Goal: Navigation & Orientation: Go to known website

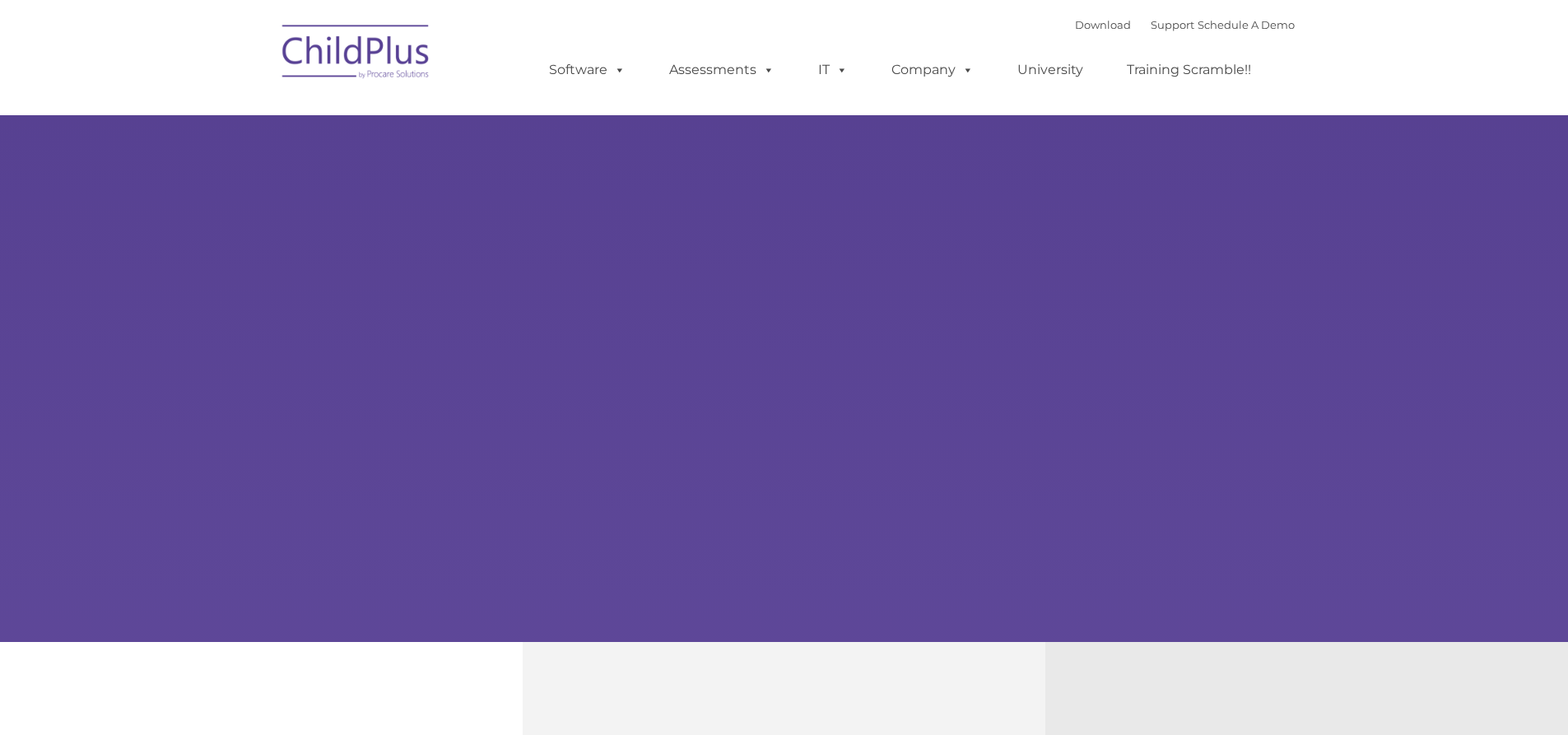
type input ""
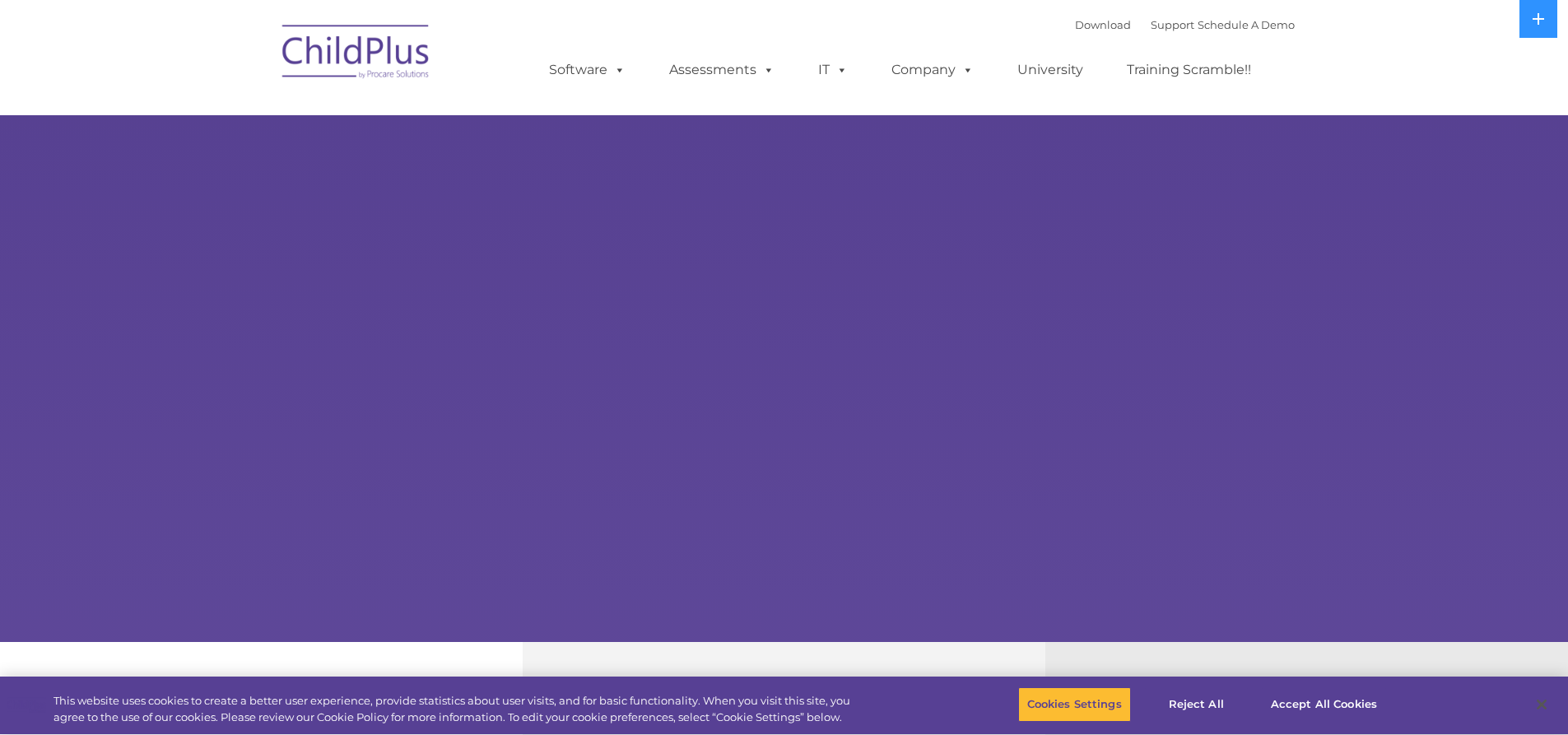
select select "MEDIUM"
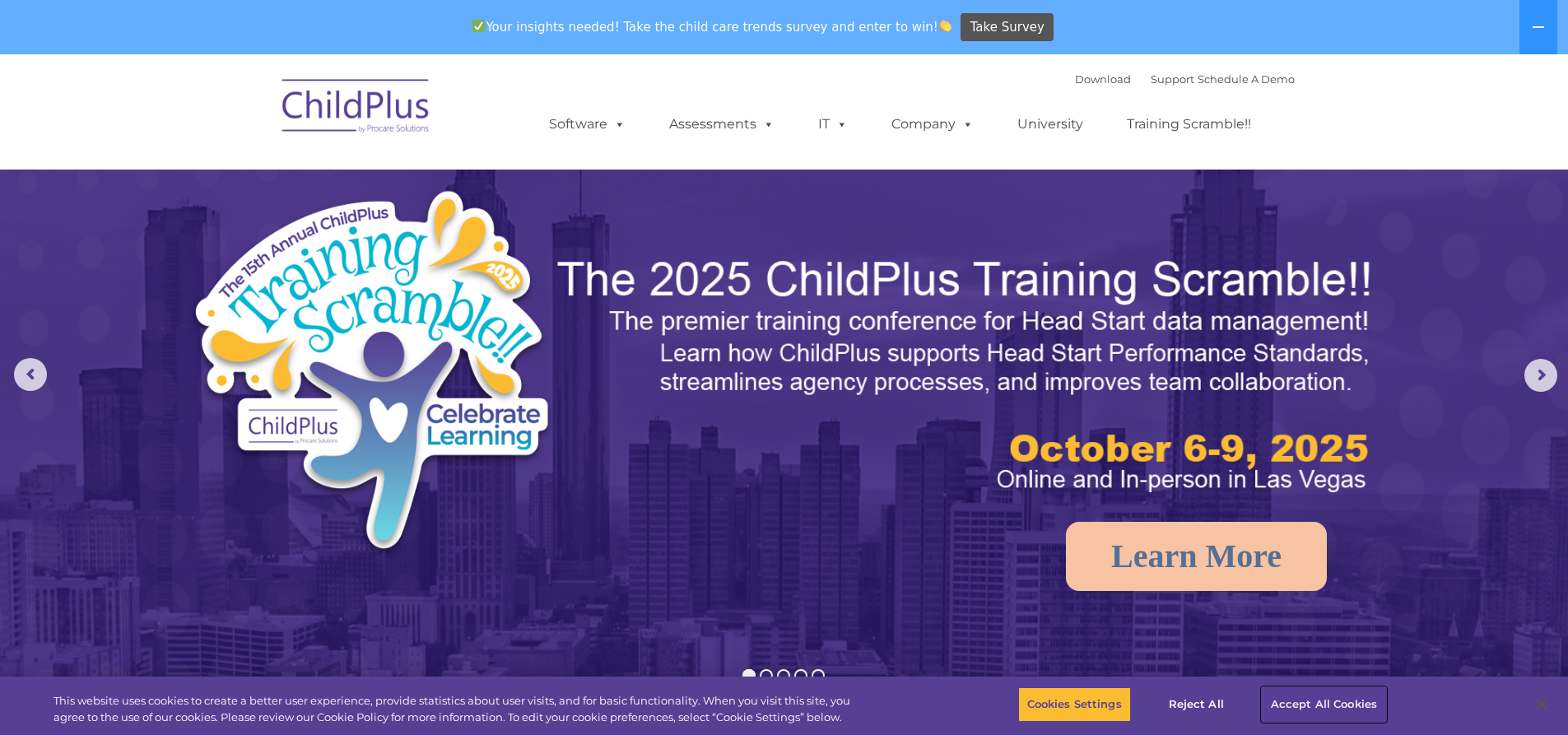
click at [1303, 705] on button "Accept All Cookies" at bounding box center [1323, 705] width 125 height 35
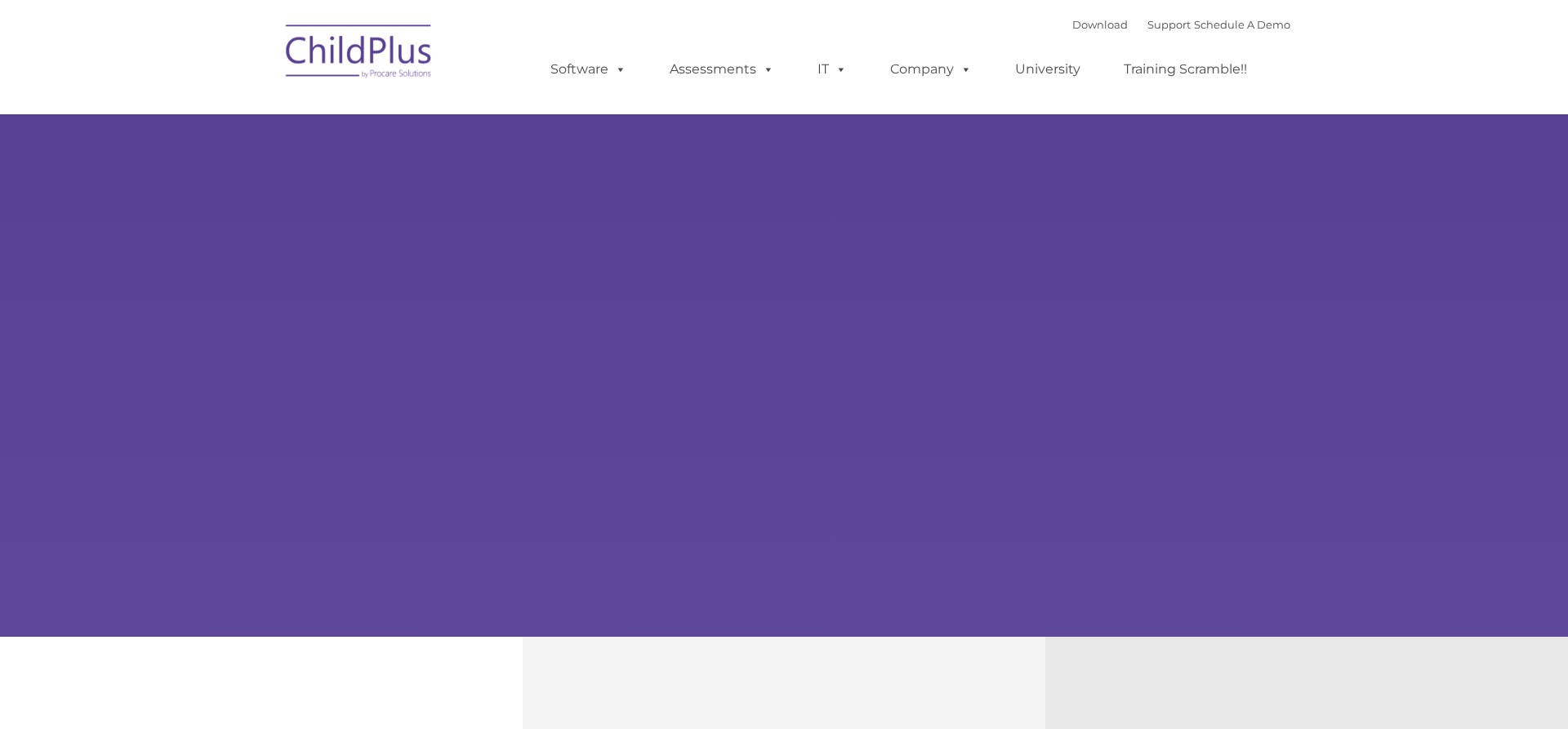
type input ""
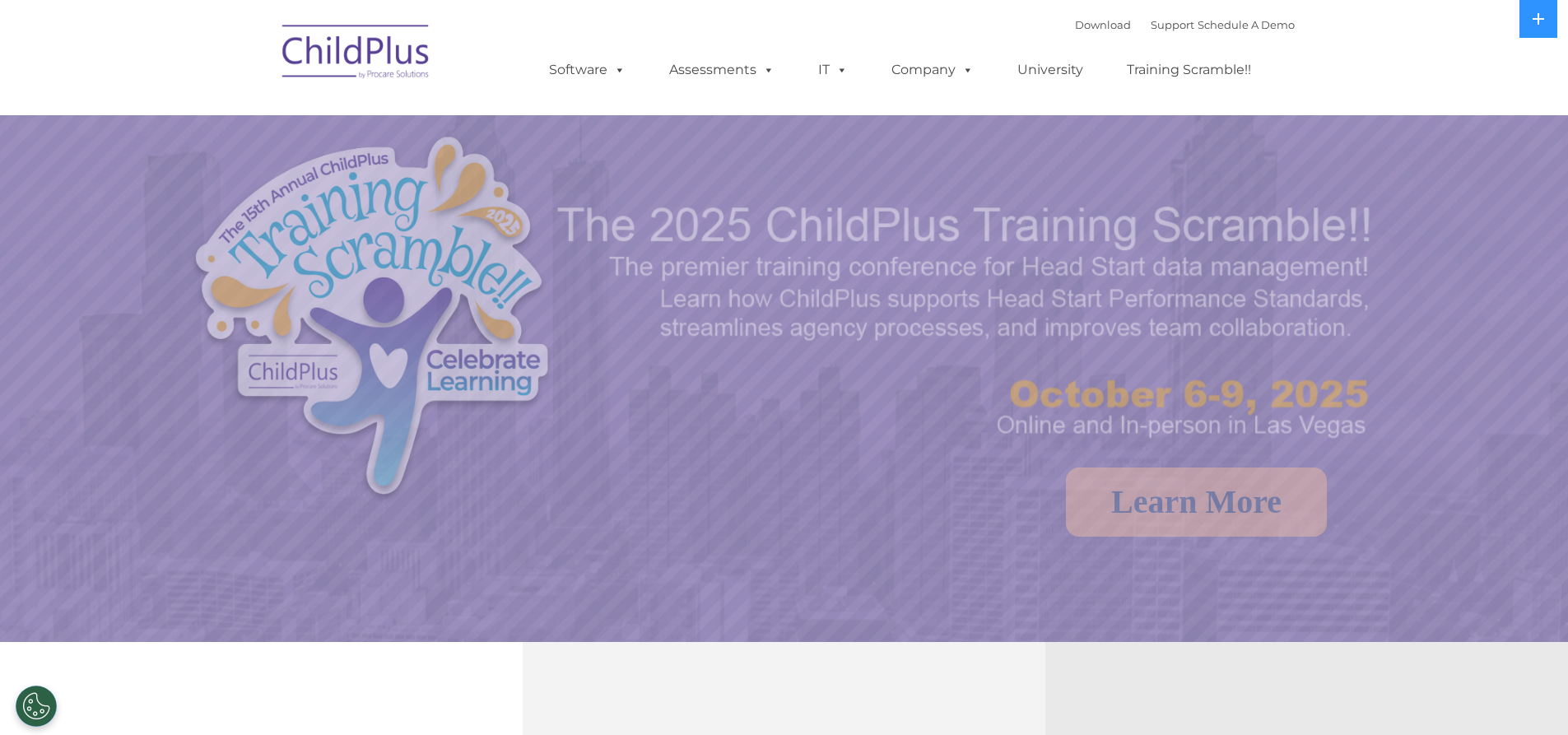
select select "MEDIUM"
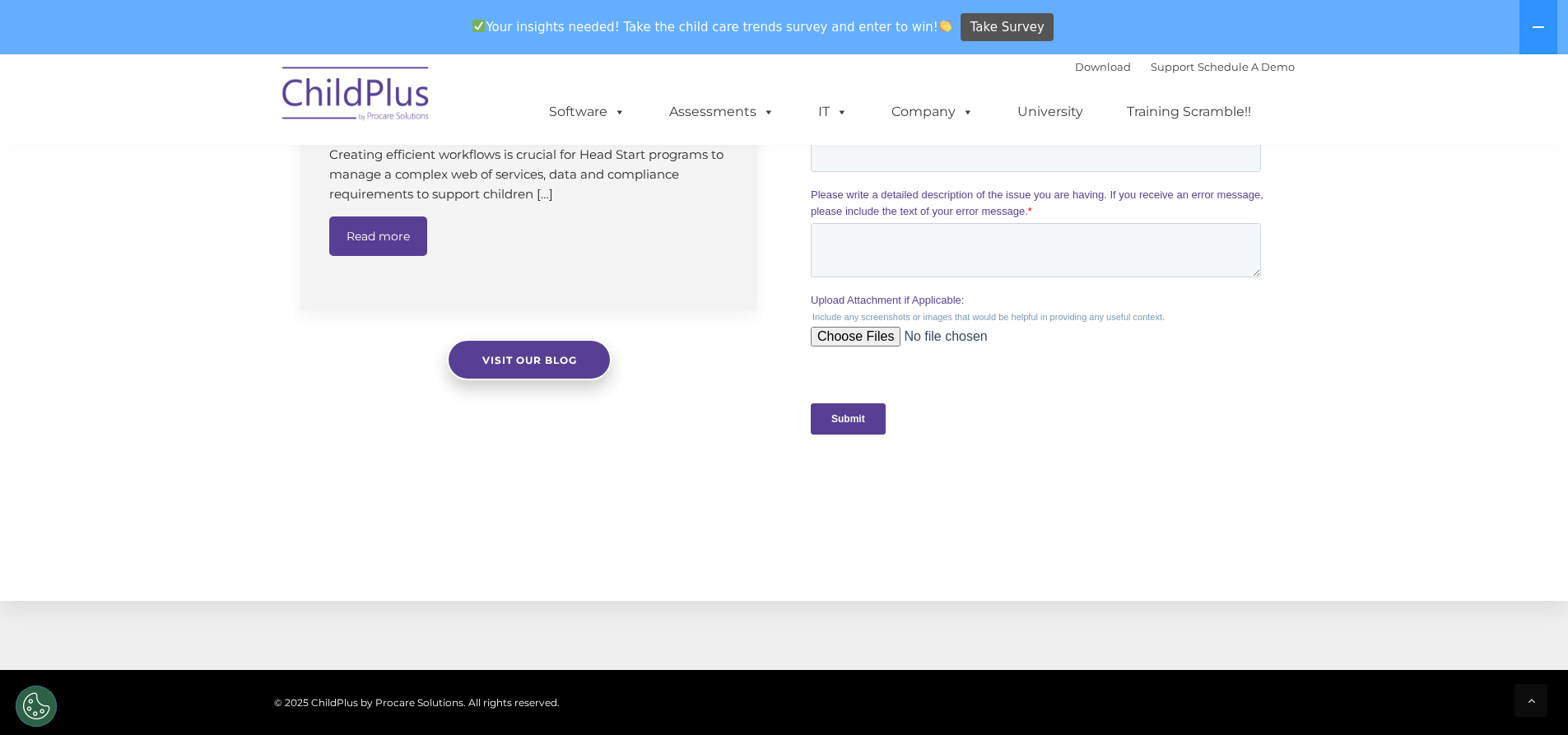
scroll to position [1456, 0]
